Goal: Task Accomplishment & Management: Use online tool/utility

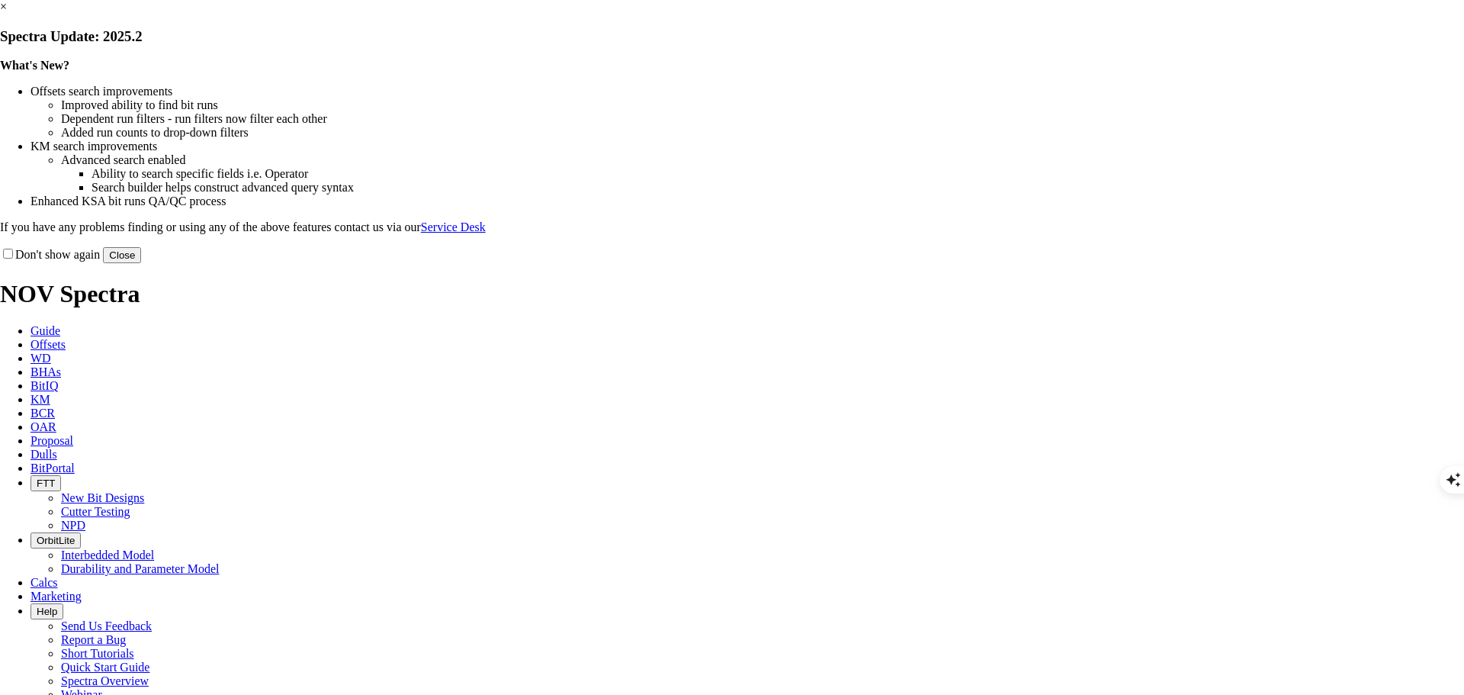
scroll to position [1530, 0]
click at [141, 263] on button "Close" at bounding box center [122, 255] width 38 height 16
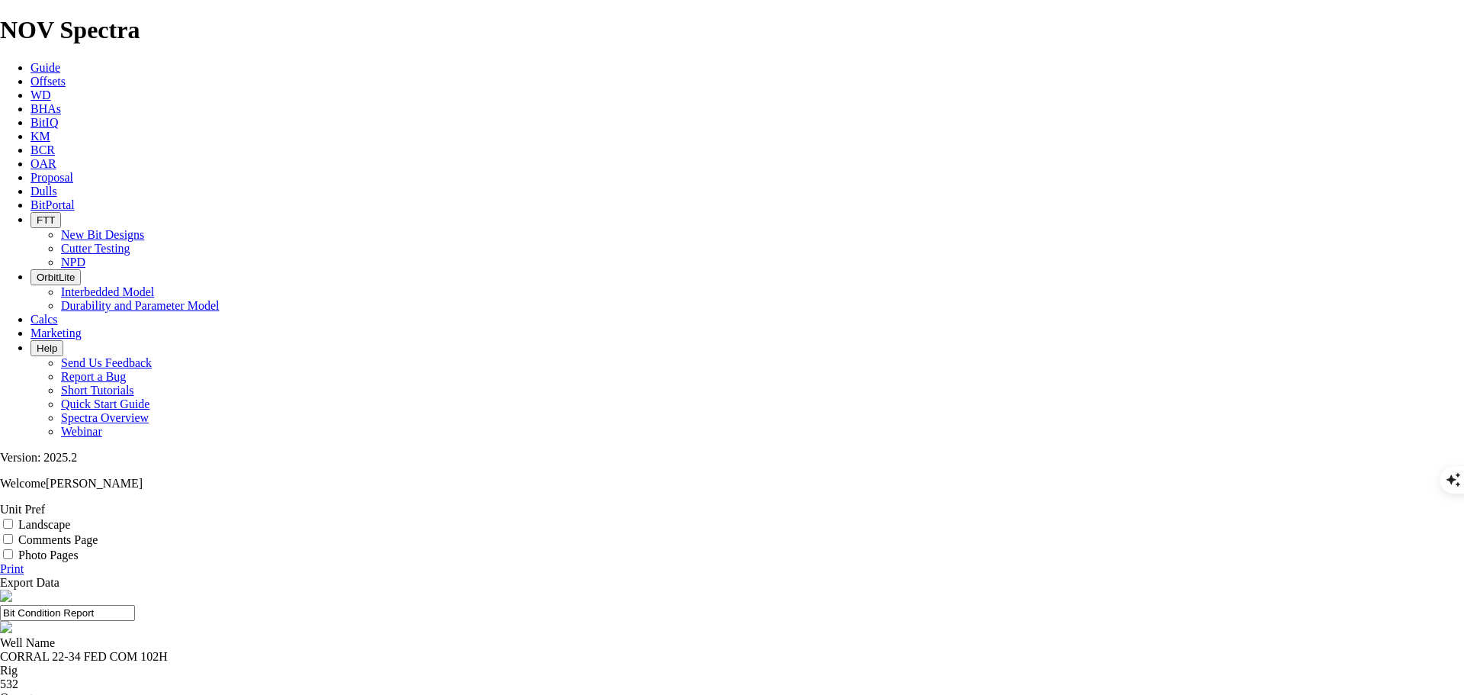
click at [538, 650] on div "CORRAL 22-34 FED COM 102H" at bounding box center [732, 657] width 1464 height 14
type textarea "CORRAL"
click at [538, 650] on div "CORRAL 22-34 FED COM 102H" at bounding box center [732, 657] width 1464 height 14
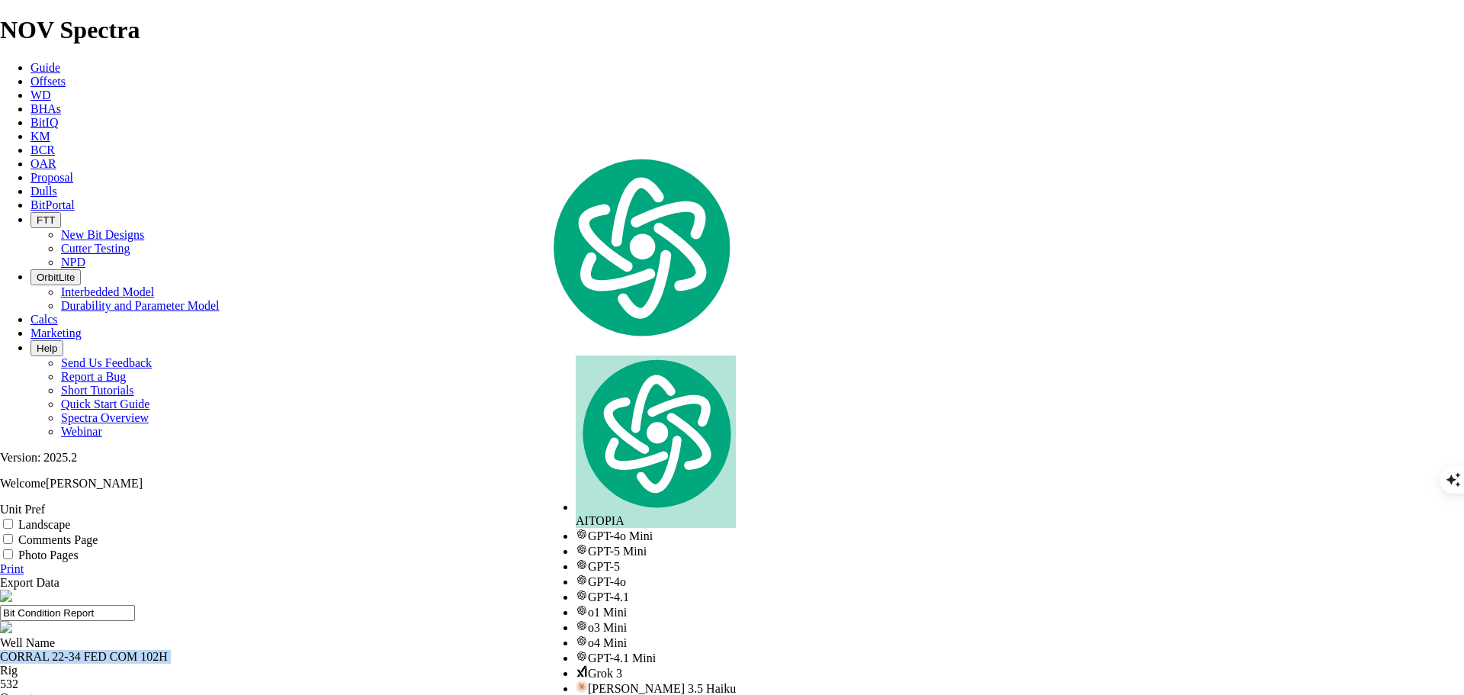
click at [538, 650] on div "CORRAL 22-34 FED COM 102H" at bounding box center [732, 657] width 1464 height 14
copy div "CORRAL 22-34 FED COM 102H"
click at [31, 75] on icon at bounding box center [31, 81] width 0 height 13
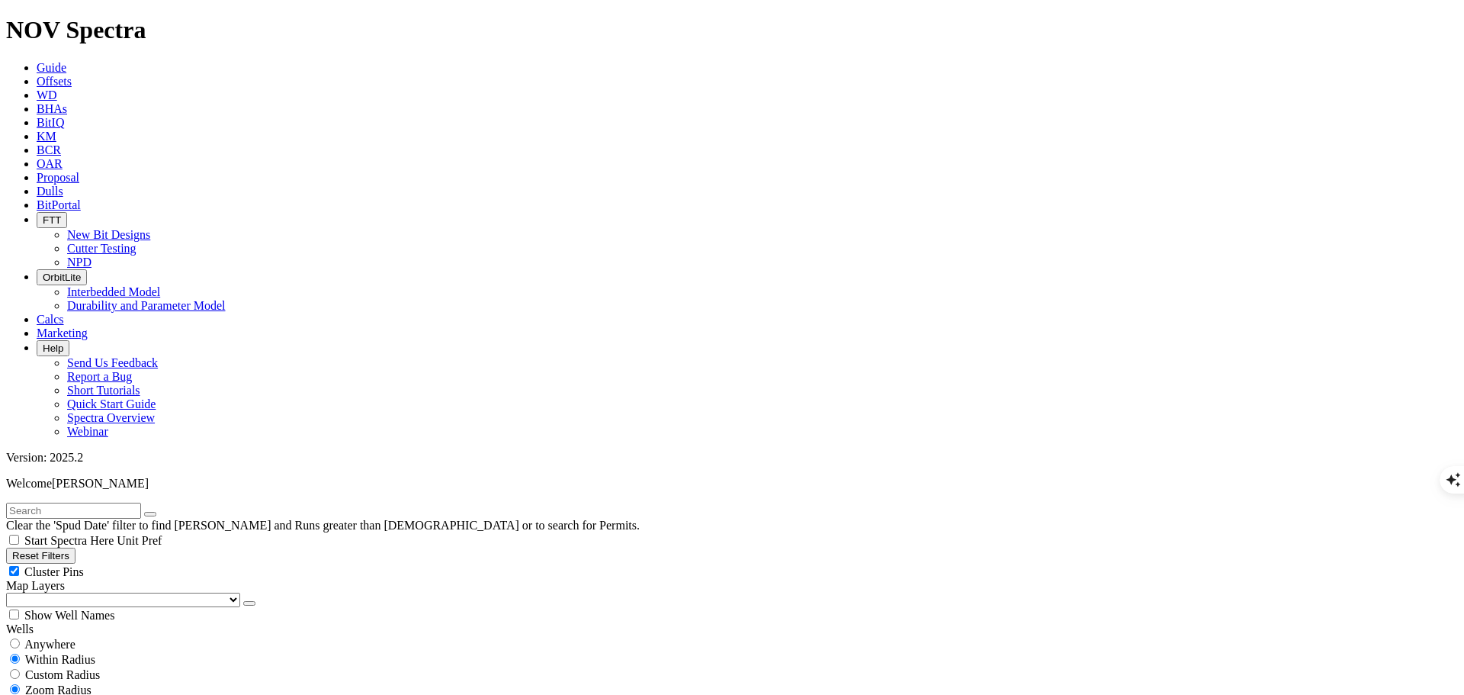
click at [141, 503] on input "text" at bounding box center [73, 511] width 135 height 16
paste input "CORRAL 22-34 FED COM 102H"
type input "CORRAL 22-34 FED COM 102H"
click at [75, 638] on span "Anywhere" at bounding box center [49, 644] width 51 height 13
radio input "true"
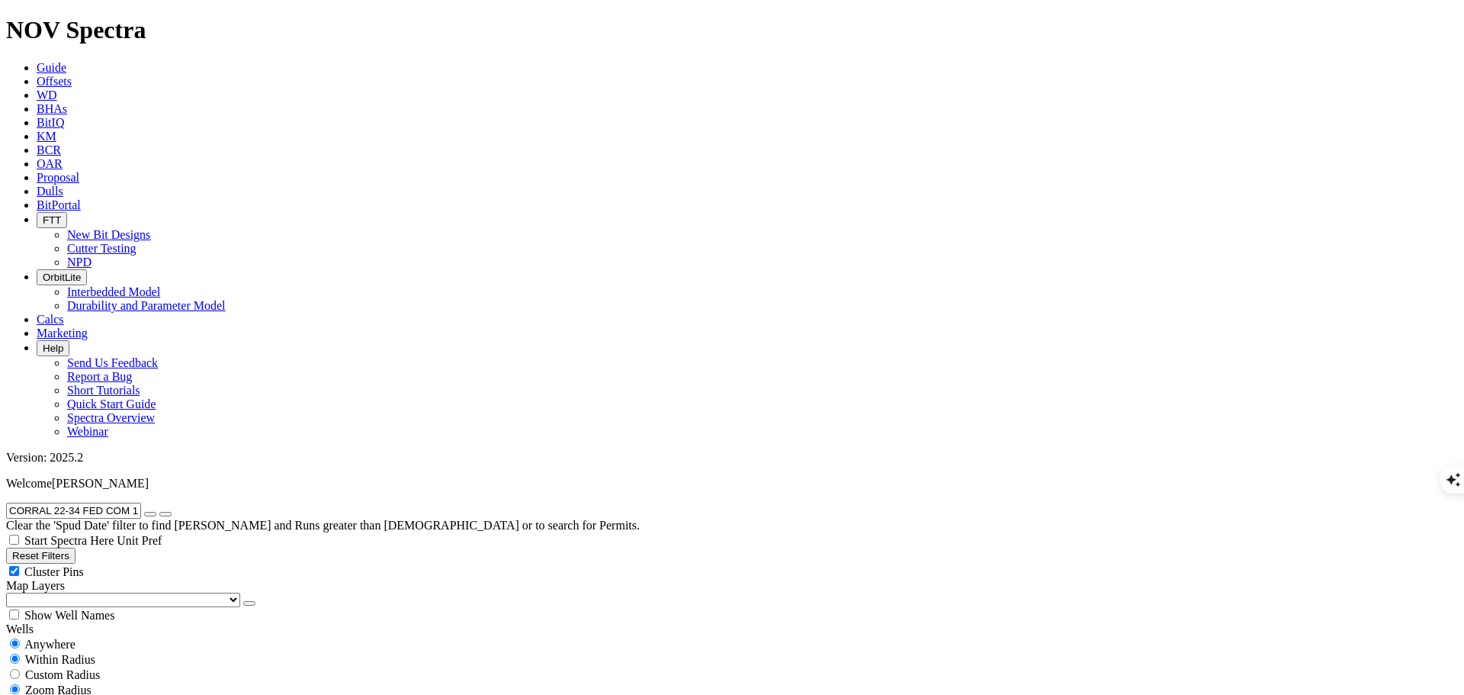
radio input "false"
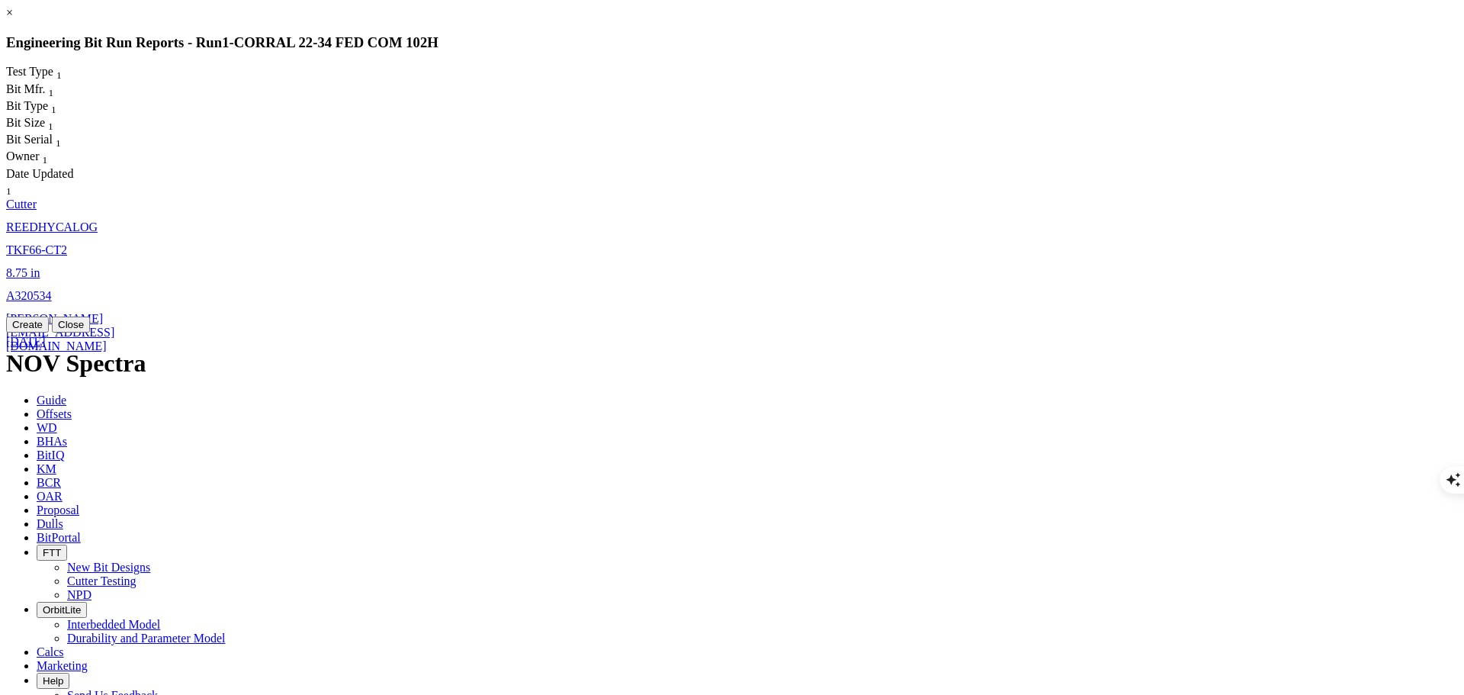
click at [52, 289] on span "A320534" at bounding box center [29, 295] width 46 height 13
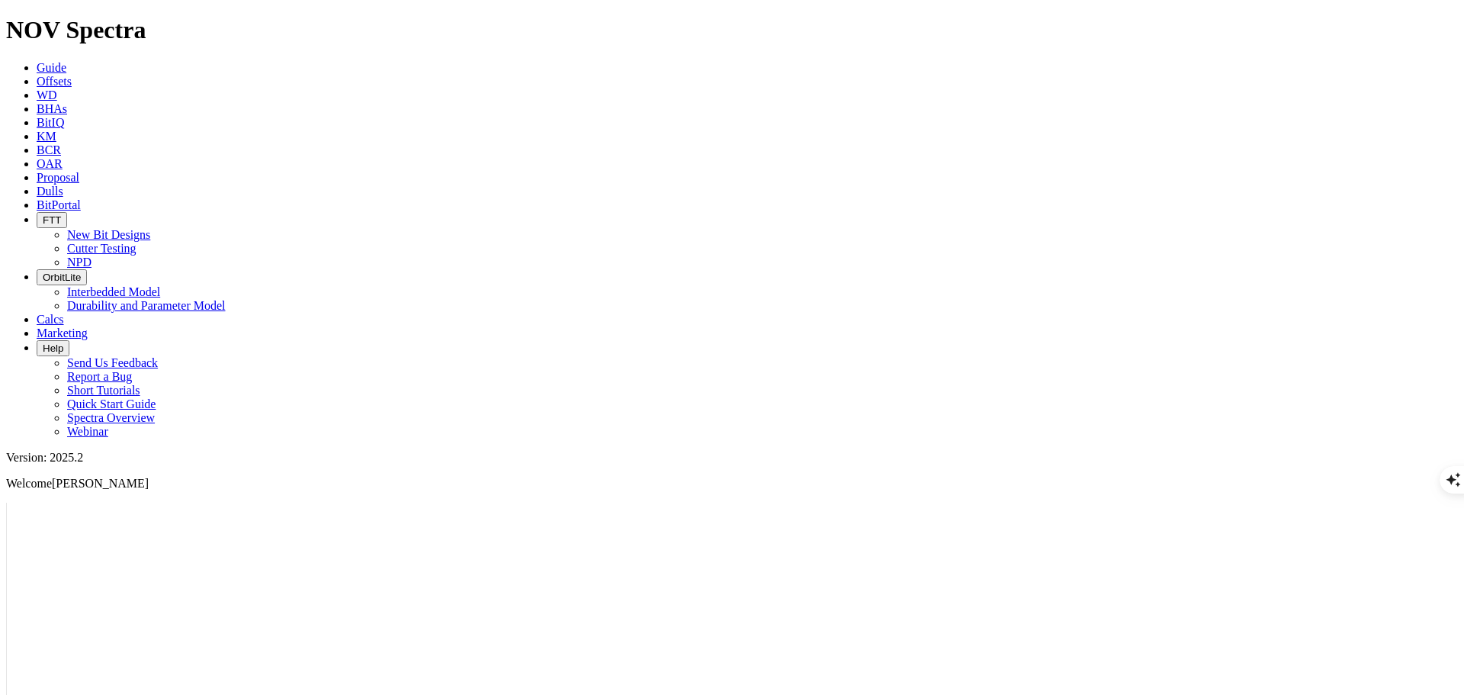
select select "Cutter"
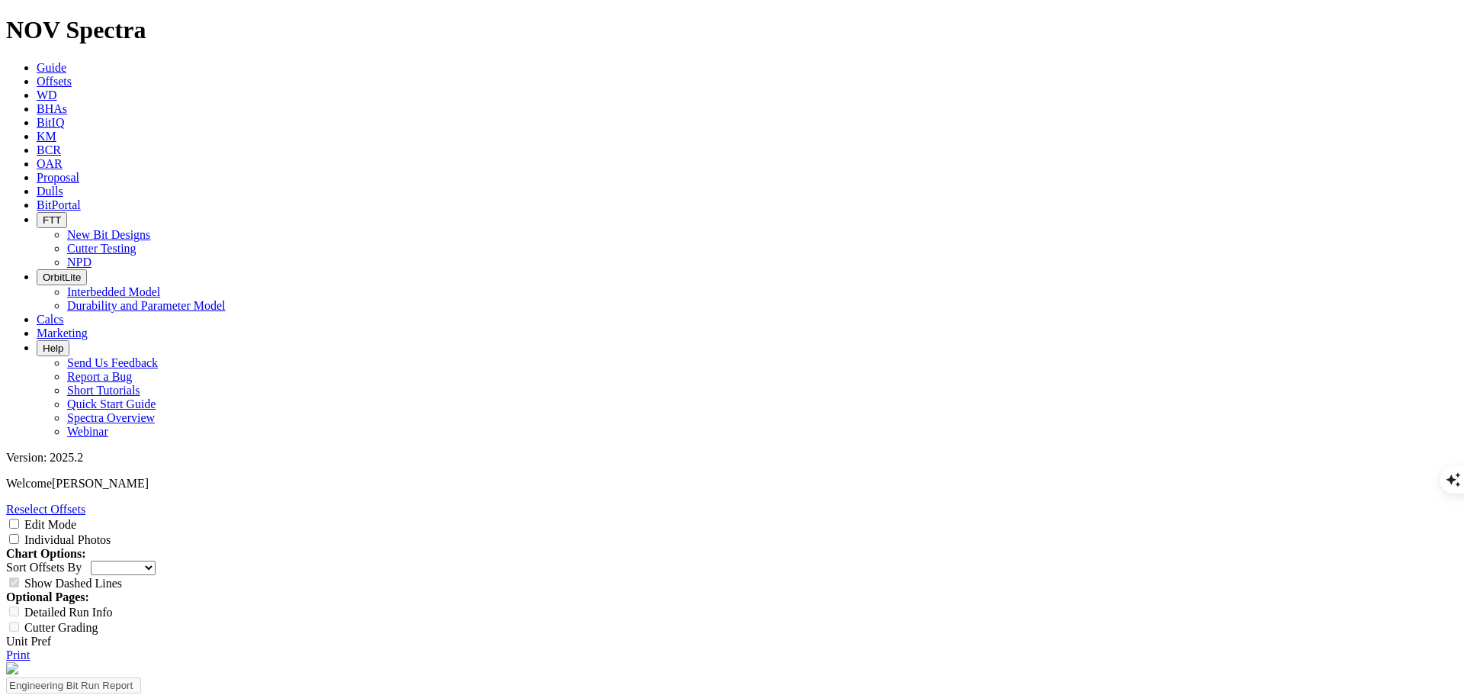
click at [19, 519] on input "Edit Mode" at bounding box center [14, 524] width 10 height 10
checkbox input "true"
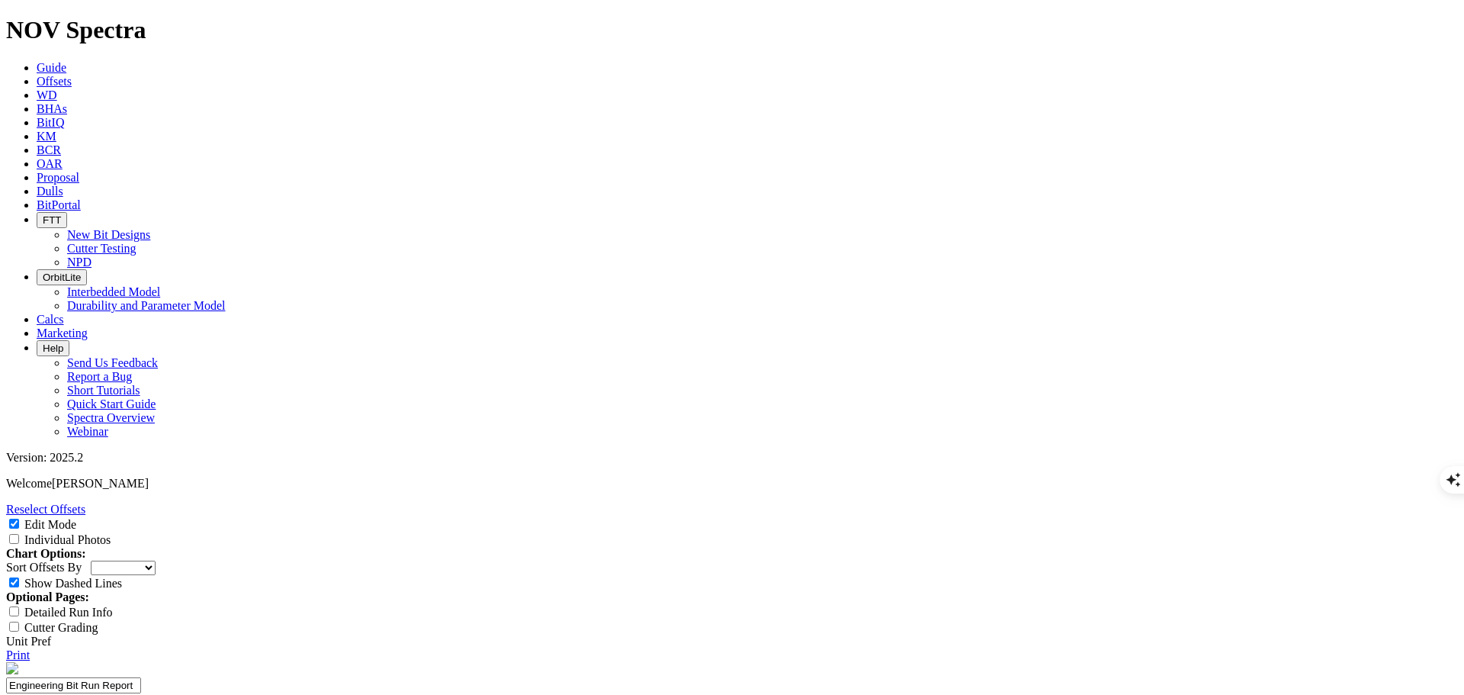
type textarea "Test"
select select "Cutter"
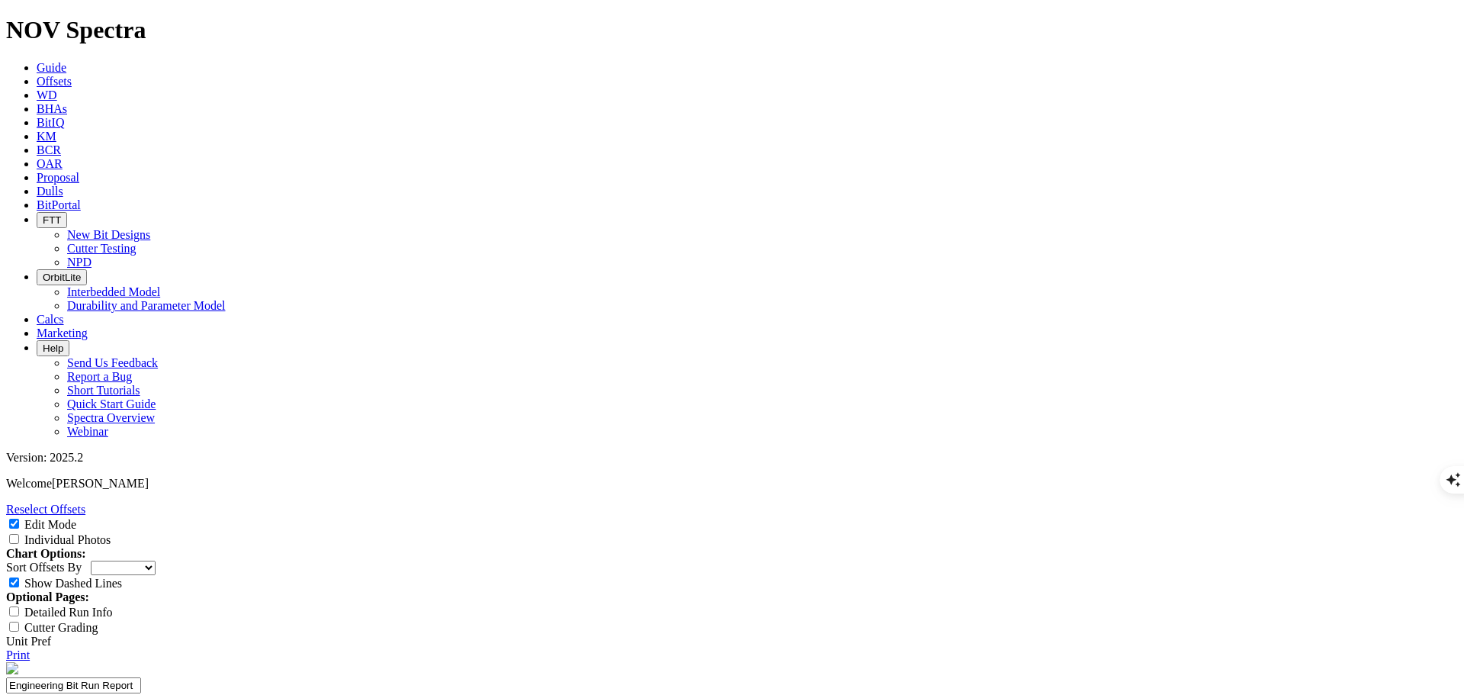
type textarea "Carbide erosion on the cone cutters"
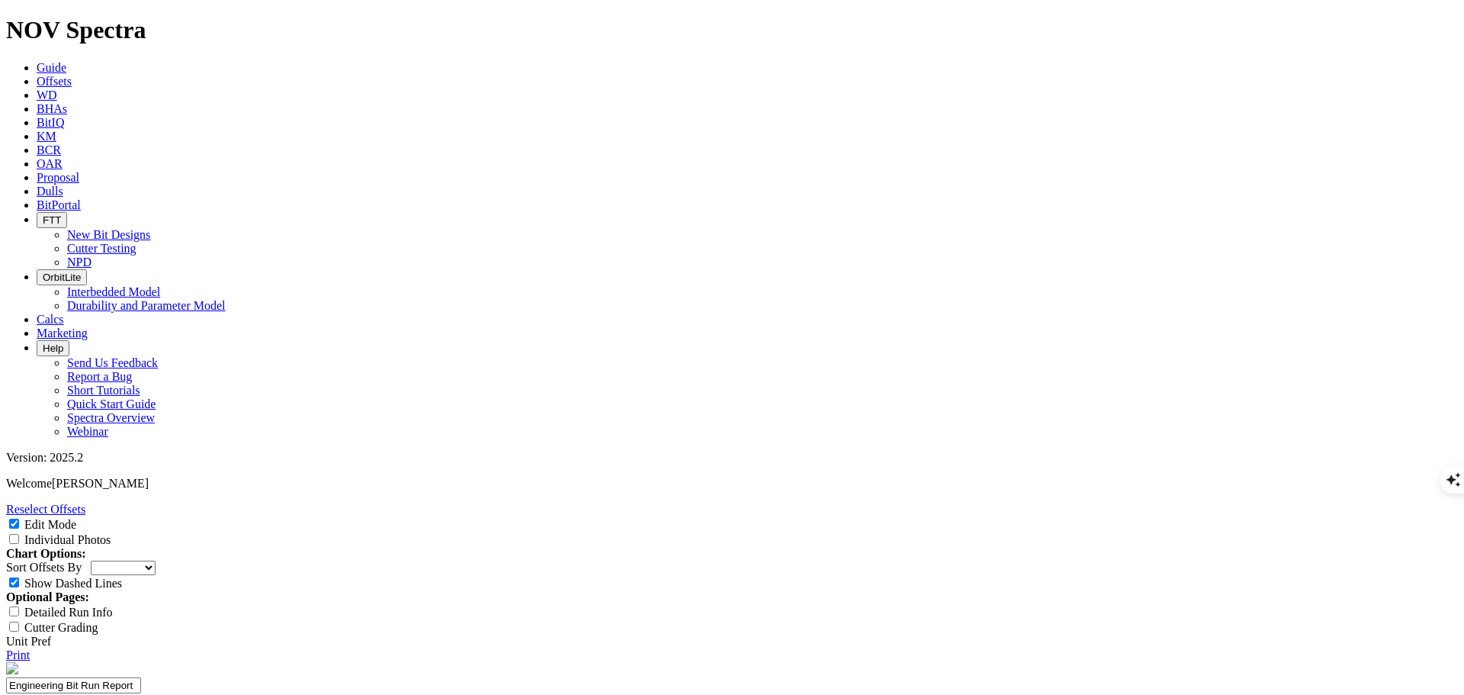
type input "1"
type textarea "Competitive one intermediate run to section TD"
